Goal: Task Accomplishment & Management: Manage account settings

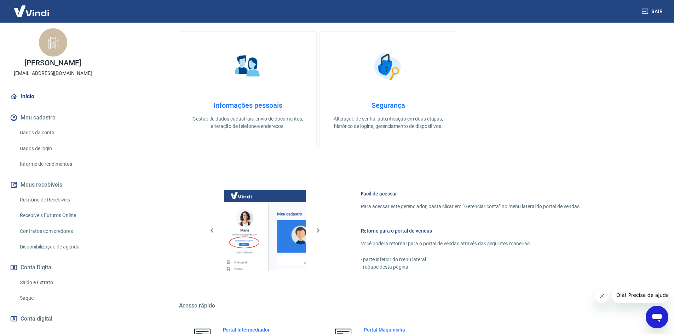
scroll to position [217, 0]
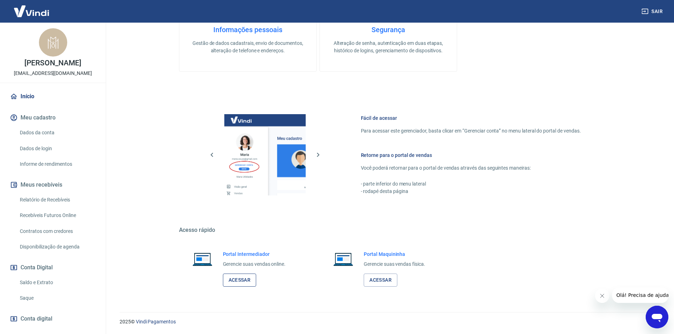
click at [251, 281] on link "Acessar" at bounding box center [240, 280] width 34 height 13
